Goal: Task Accomplishment & Management: Use online tool/utility

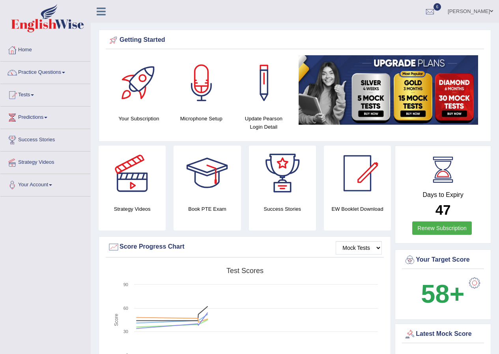
click at [34, 96] on span at bounding box center [32, 95] width 3 height 2
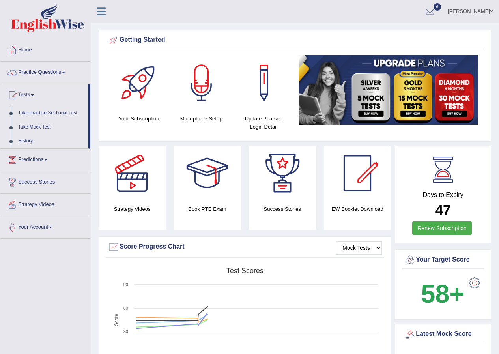
click at [483, 8] on link "Nahid Shikder" at bounding box center [470, 10] width 57 height 21
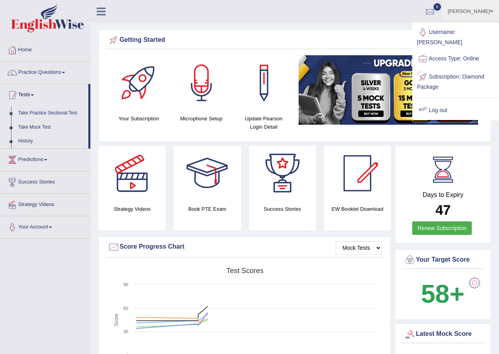
click at [438, 101] on link "Log out" at bounding box center [455, 110] width 85 height 18
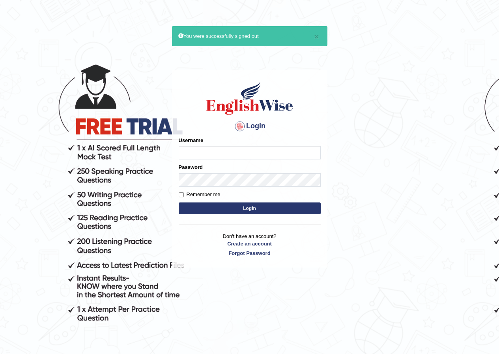
click at [371, 103] on body "× You were successfully signed out Login Please fix the following errors: Usern…" at bounding box center [249, 202] width 499 height 354
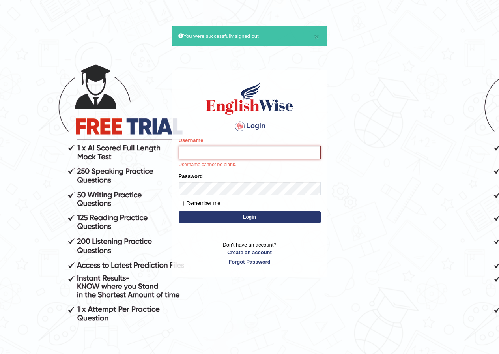
click at [239, 150] on input "Username" at bounding box center [250, 152] width 142 height 13
type input "NancyN"
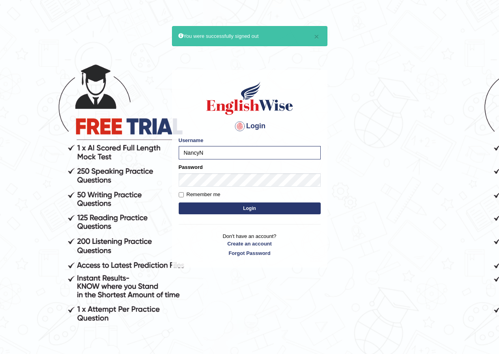
click at [221, 210] on button "Login" at bounding box center [250, 209] width 142 height 12
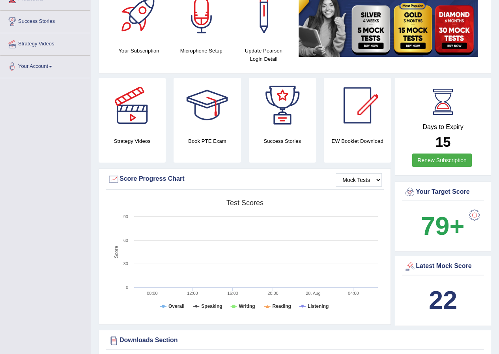
scroll to position [79, 0]
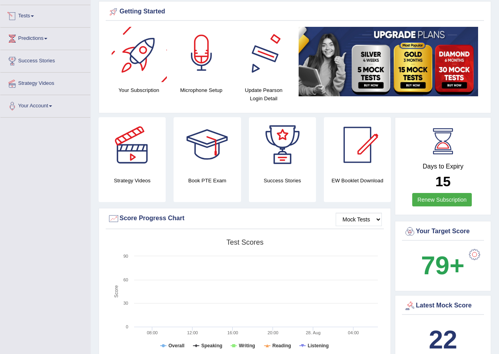
click at [190, 47] on div at bounding box center [201, 54] width 55 height 55
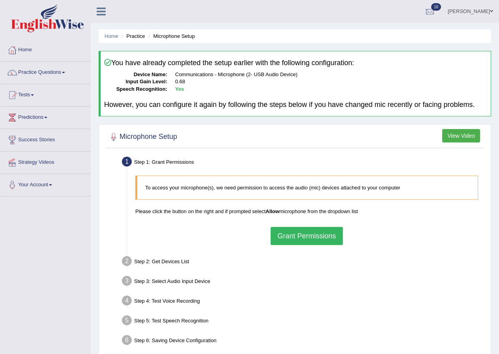
click at [299, 234] on button "Grant Permissions" at bounding box center [307, 236] width 72 height 18
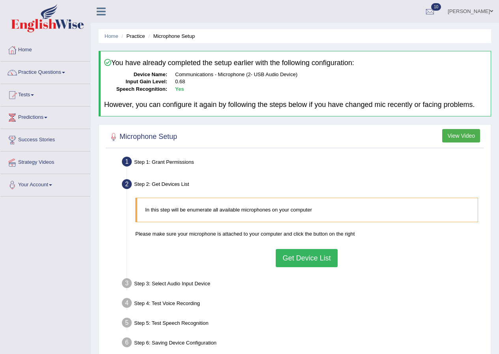
click at [300, 258] on button "Get Device List" at bounding box center [307, 258] width 62 height 18
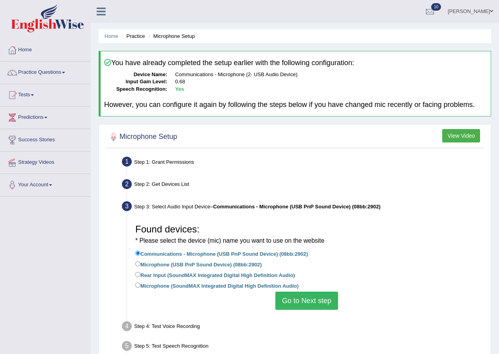
click at [318, 300] on button "Go to Next step" at bounding box center [307, 301] width 63 height 18
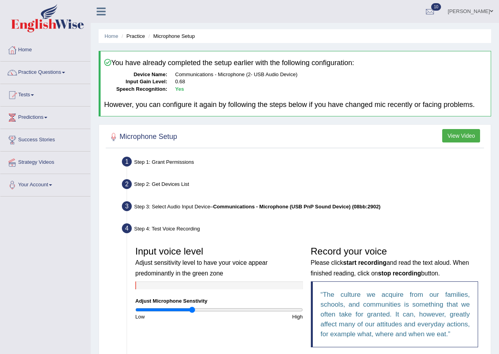
scroll to position [118, 0]
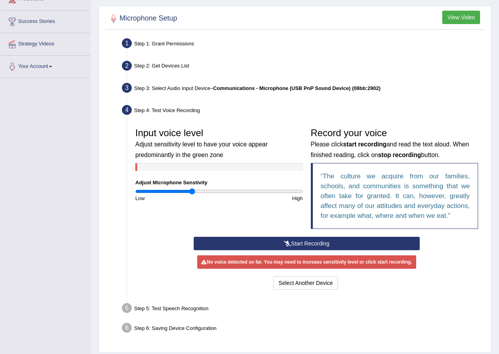
click at [328, 243] on button "Start Recording" at bounding box center [307, 243] width 226 height 13
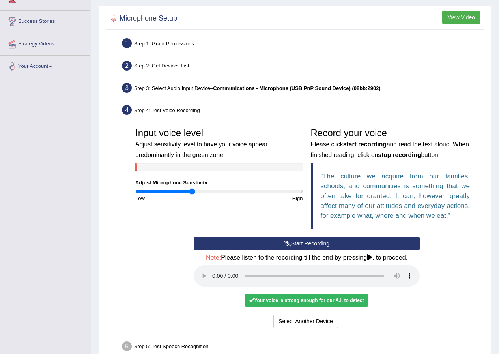
click at [346, 244] on button "Start Recording" at bounding box center [307, 243] width 226 height 13
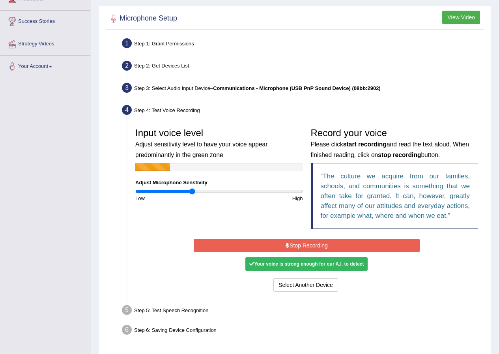
click at [346, 244] on button "Stop Recording" at bounding box center [307, 245] width 226 height 13
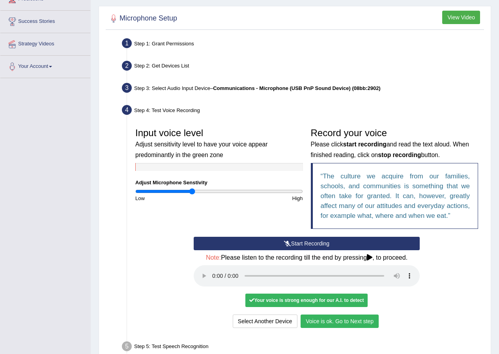
scroll to position [158, 0]
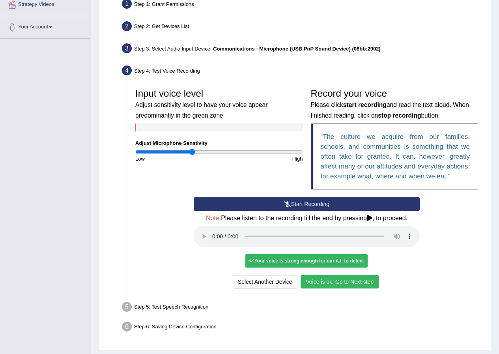
click at [362, 278] on button "Voice is ok. Go to Next step" at bounding box center [340, 281] width 78 height 13
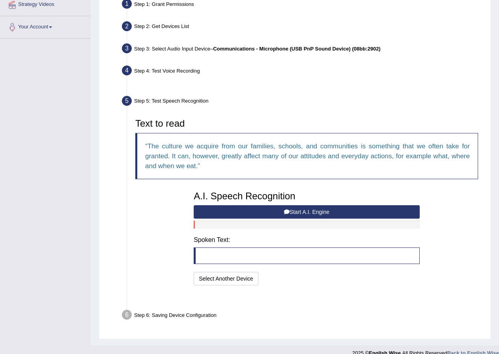
scroll to position [150, 0]
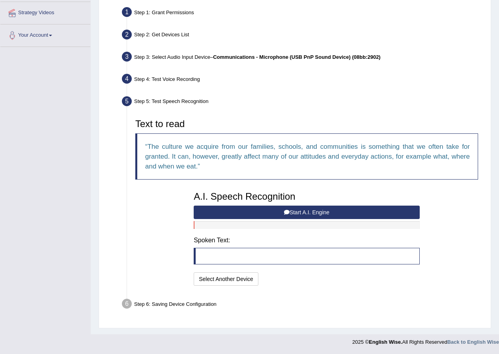
click at [319, 206] on button "Start A.I. Engine" at bounding box center [307, 212] width 226 height 13
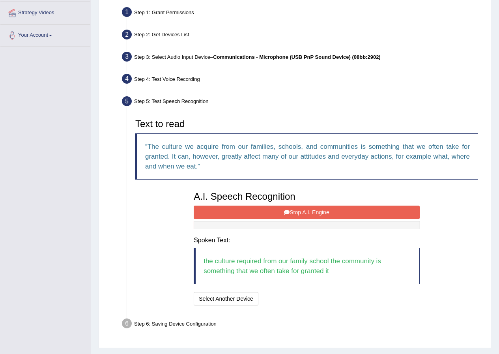
click at [353, 212] on button "Stop A.I. Engine" at bounding box center [307, 212] width 226 height 13
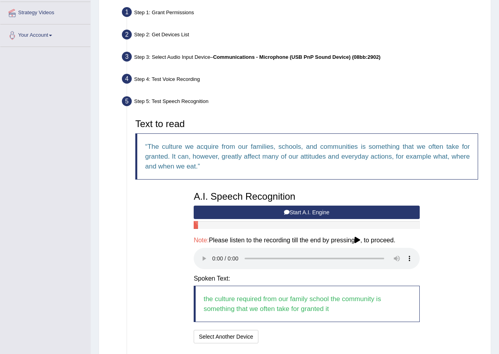
scroll to position [189, 0]
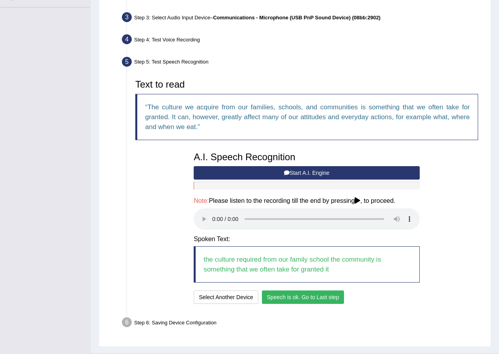
click at [328, 294] on button "Speech is ok. Go to Last step" at bounding box center [303, 297] width 83 height 13
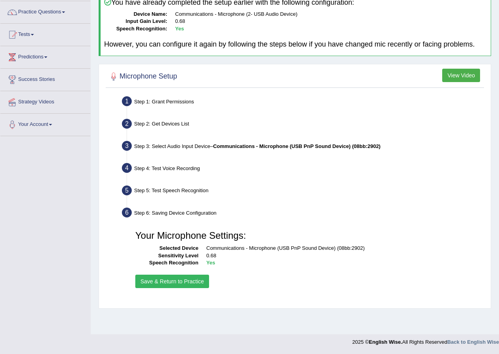
scroll to position [60, 0]
click at [148, 282] on button "Save & Return to Practice" at bounding box center [172, 281] width 74 height 13
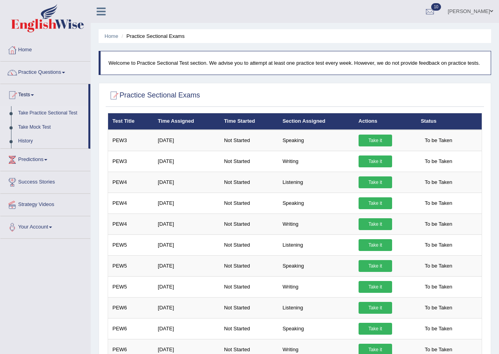
click at [39, 124] on link "Take Mock Test" at bounding box center [52, 127] width 74 height 14
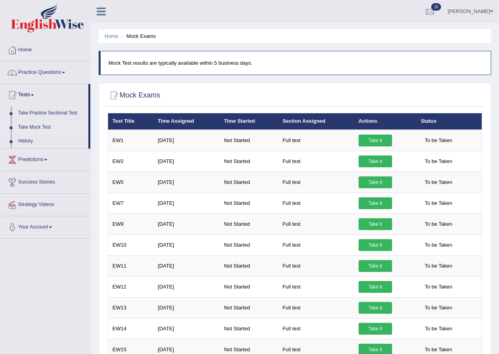
click at [378, 139] on link "Take it" at bounding box center [376, 141] width 34 height 12
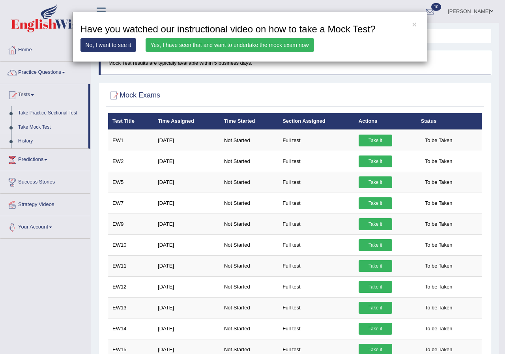
click at [226, 47] on link "Yes, I have seen that and want to undertake the mock exam now" at bounding box center [230, 44] width 169 height 13
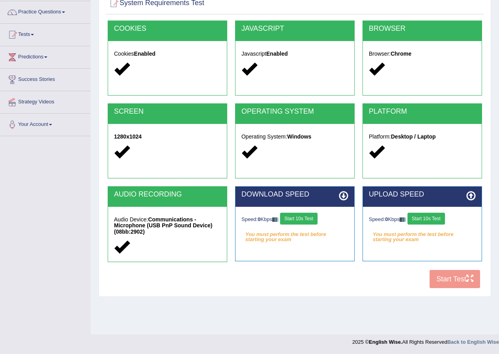
scroll to position [60, 0]
click at [437, 220] on button "Start 10s Test" at bounding box center [427, 219] width 38 height 12
click at [290, 218] on button "Start 10s Test" at bounding box center [299, 219] width 38 height 12
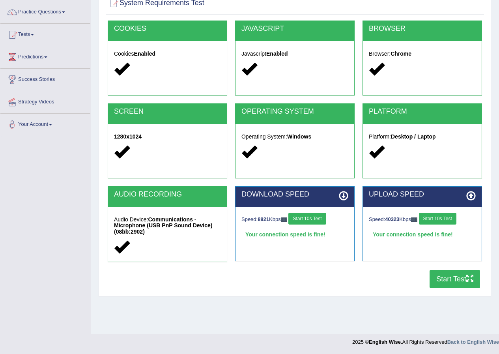
click at [447, 274] on button "Start Test" at bounding box center [455, 279] width 51 height 18
